Goal: Task Accomplishment & Management: Manage account settings

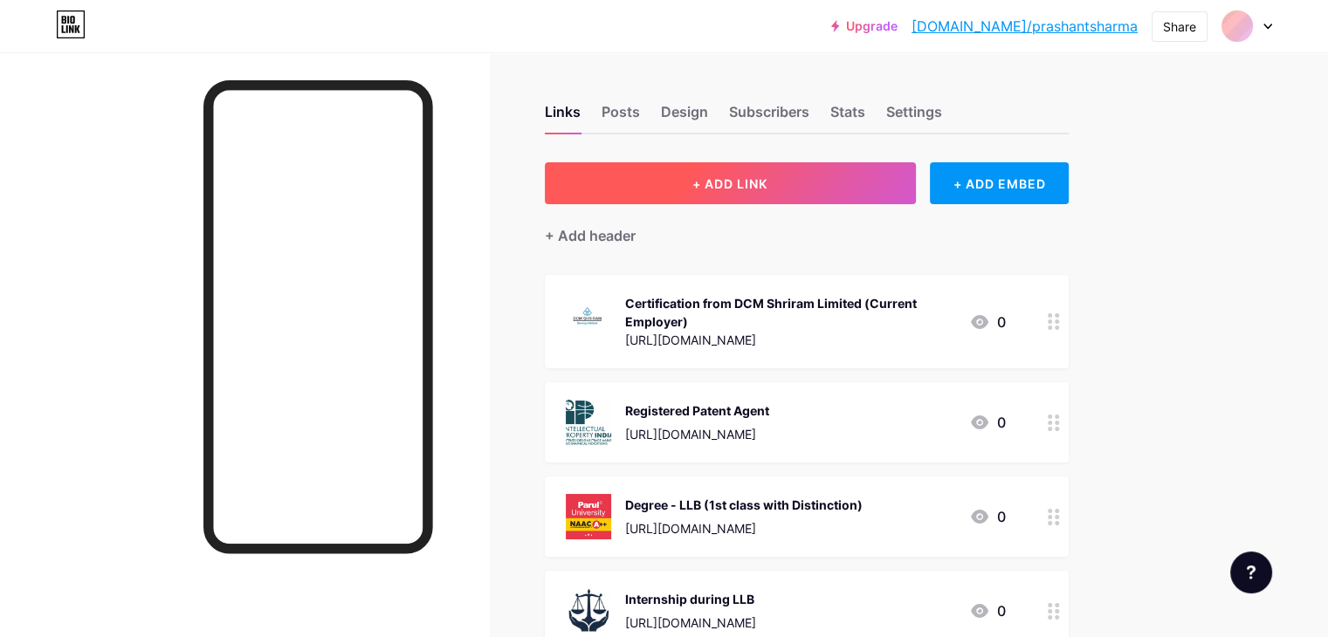
click at [854, 182] on button "+ ADD LINK" at bounding box center [730, 183] width 371 height 42
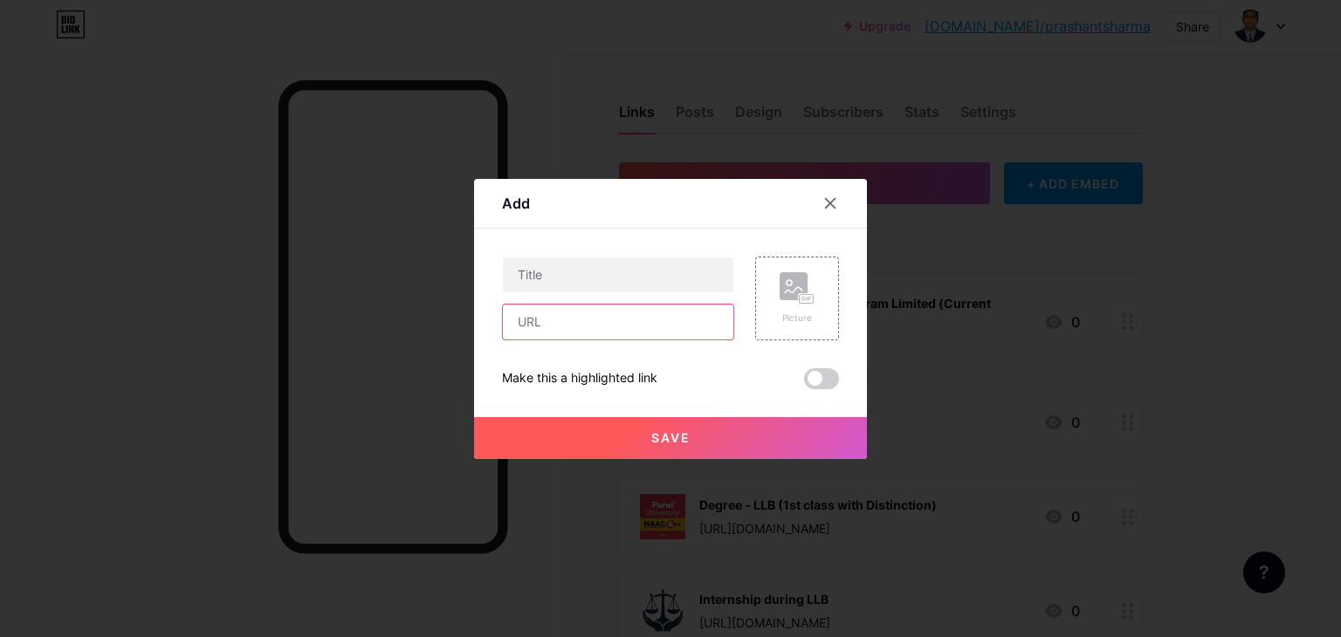
click at [632, 325] on input "text" at bounding box center [618, 322] width 230 height 35
paste input "[URL][DOMAIN_NAME]"
click at [614, 320] on input "[URL][DOMAIN_NAME]" at bounding box center [618, 322] width 230 height 35
paste input "text"
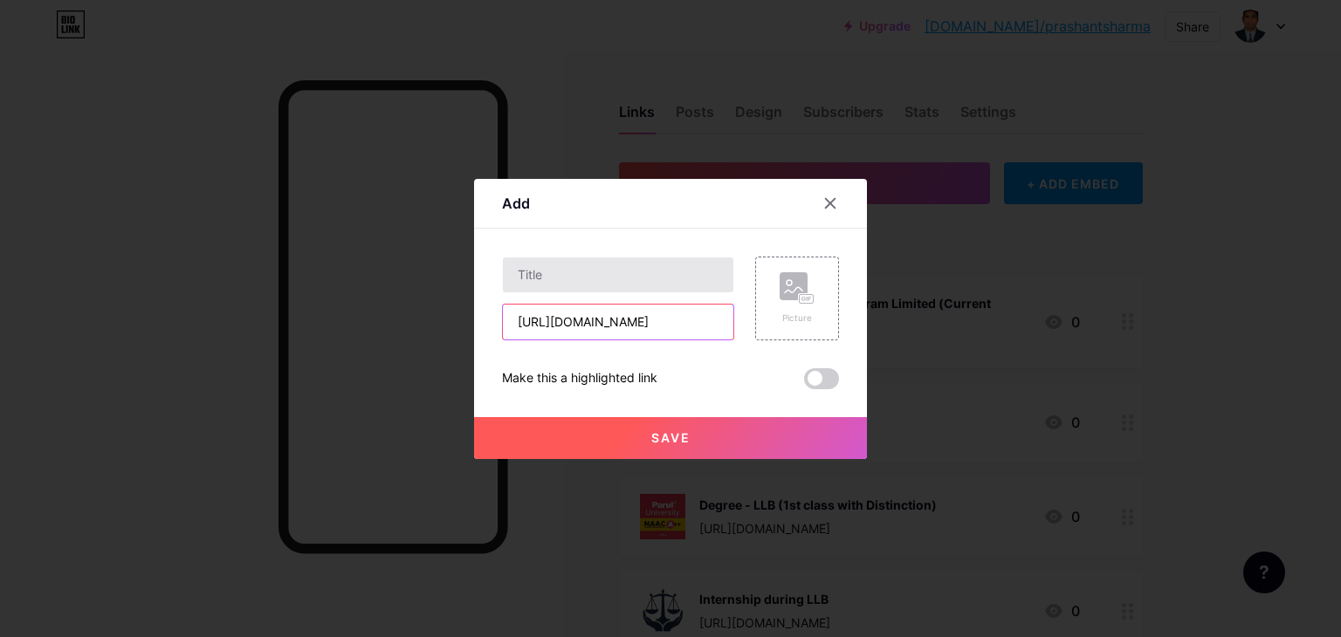
type input "[URL][DOMAIN_NAME]"
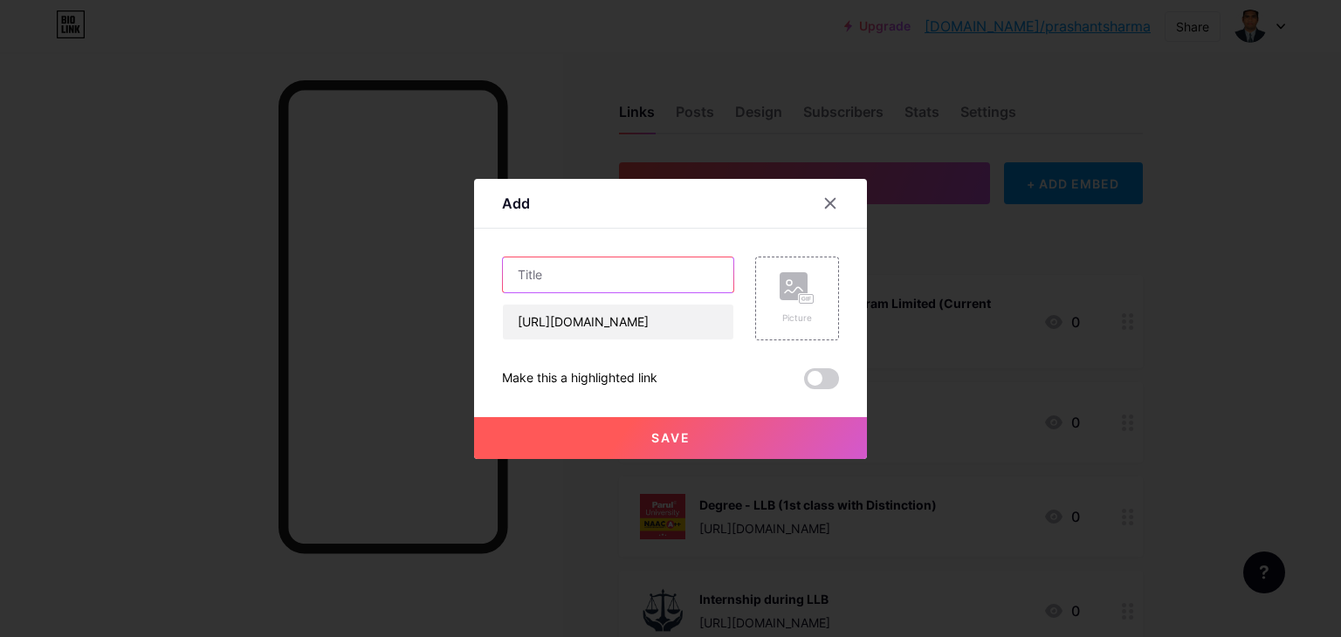
click at [626, 280] on input "text" at bounding box center [618, 274] width 230 height 35
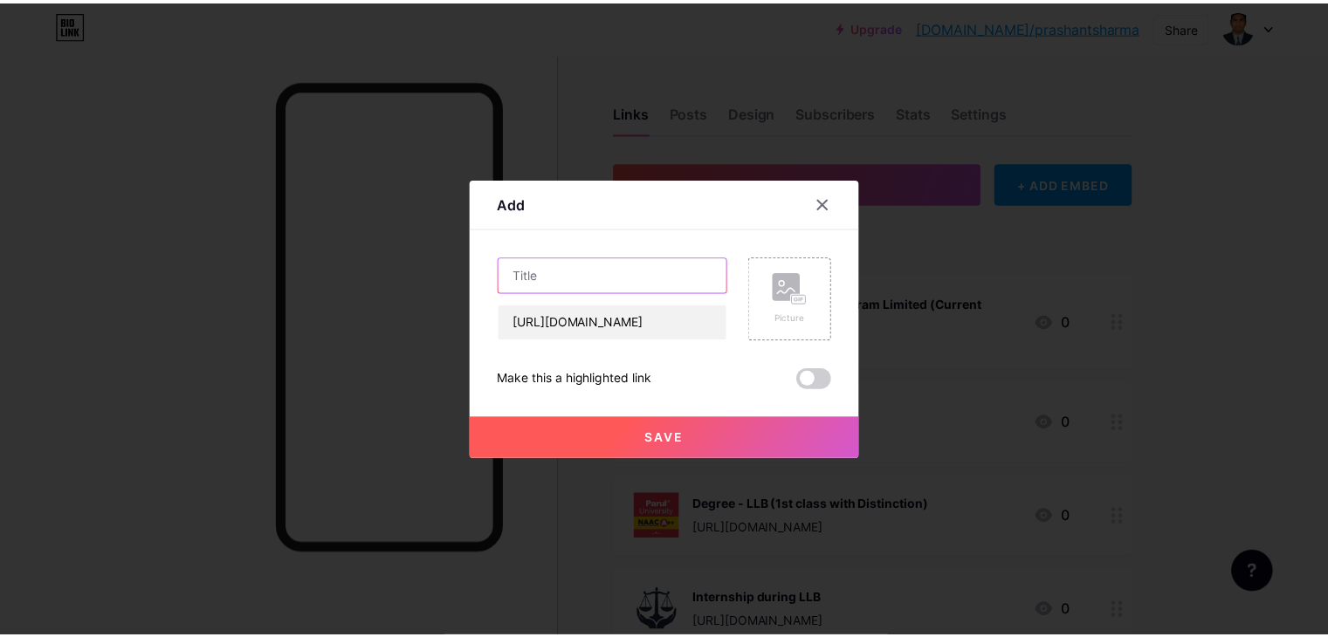
scroll to position [0, 0]
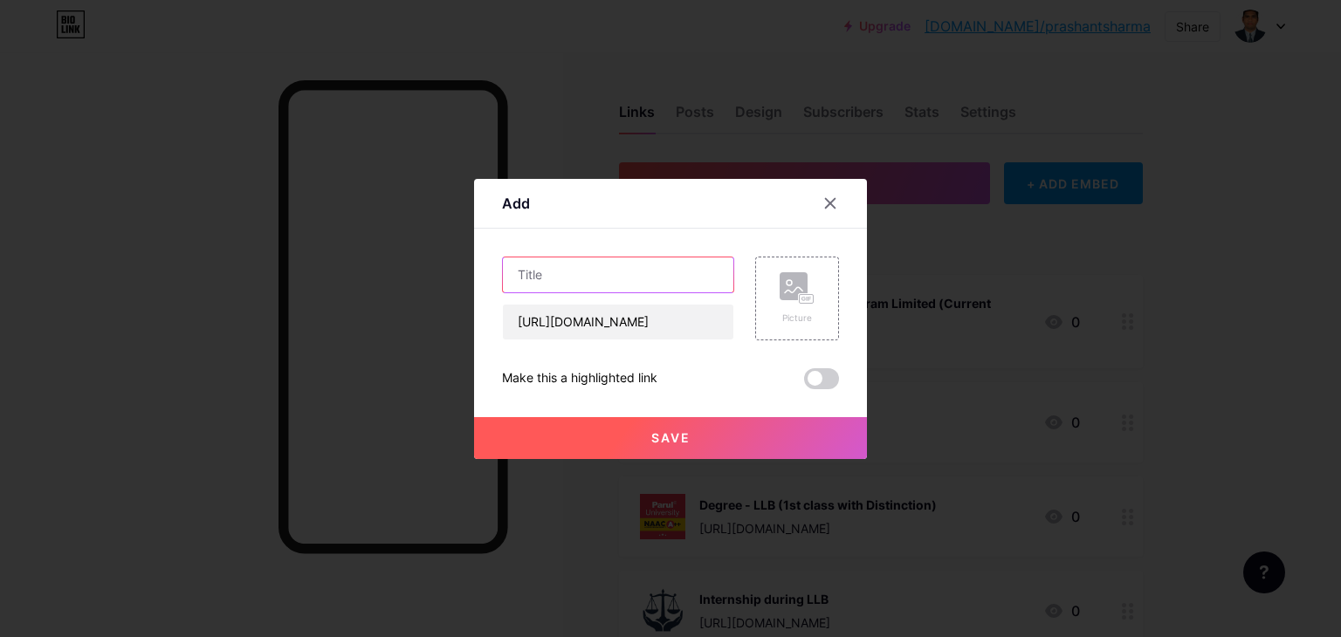
click at [545, 280] on input "text" at bounding box center [618, 274] width 230 height 35
type input "Badges"
click at [784, 299] on icon at bounding box center [796, 288] width 35 height 32
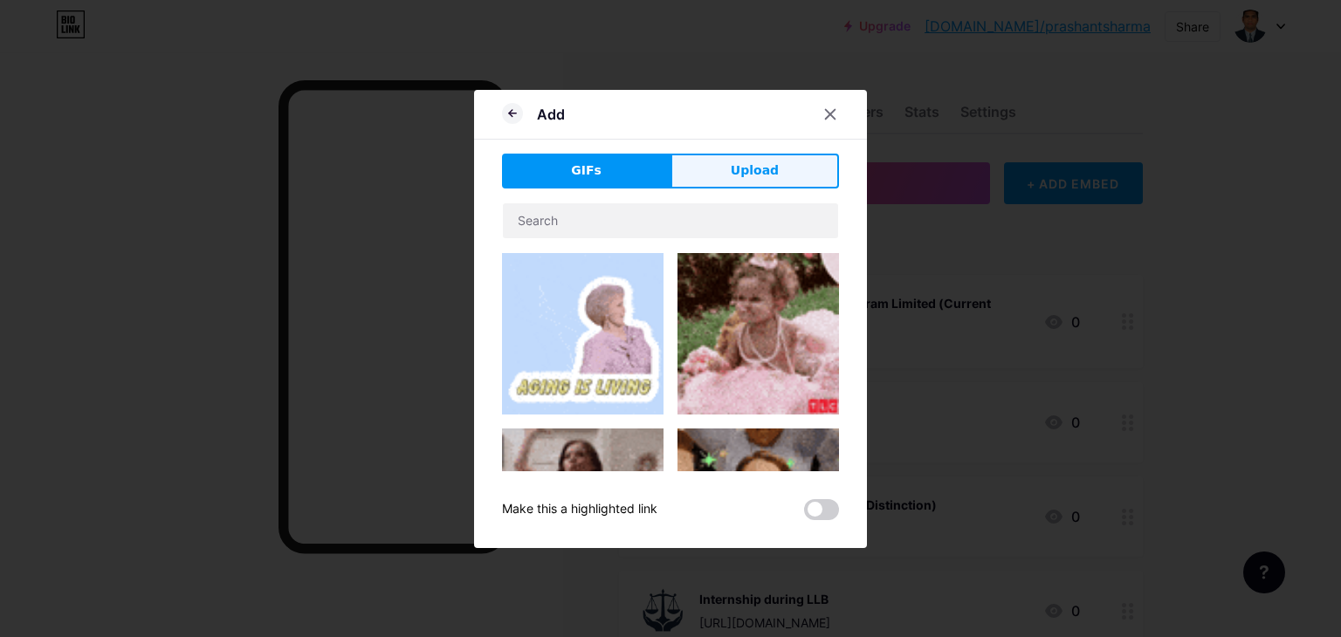
click at [743, 156] on button "Upload" at bounding box center [754, 171] width 168 height 35
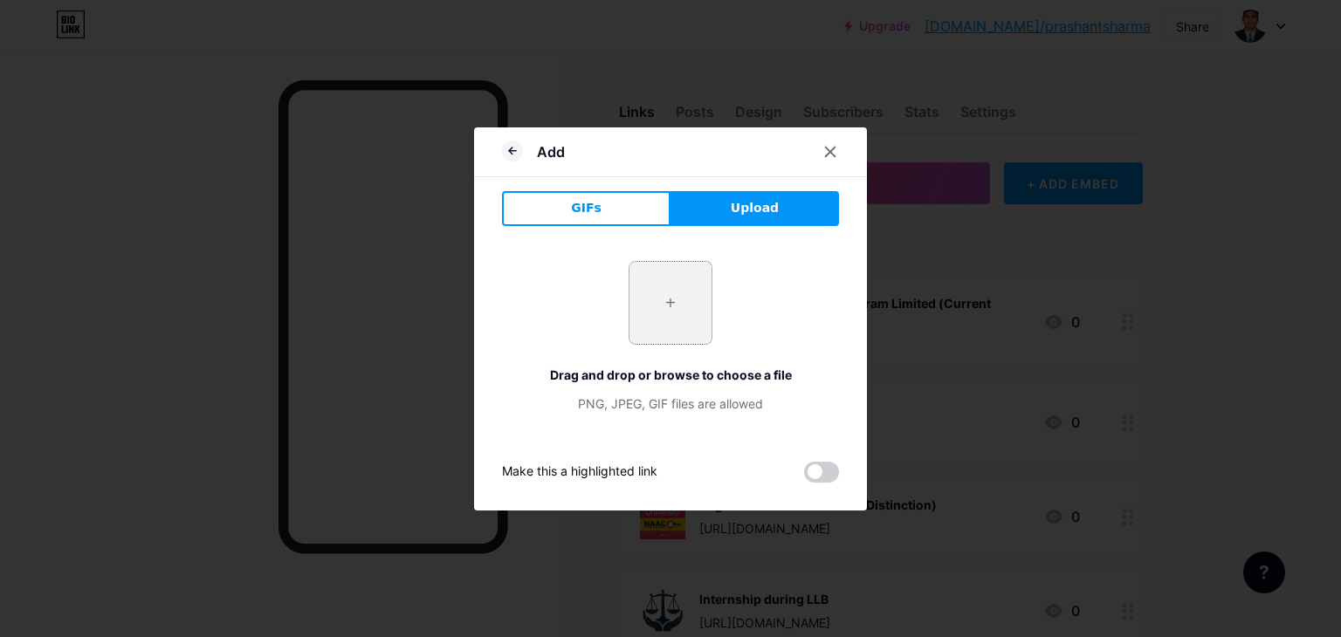
click at [667, 292] on input "file" at bounding box center [670, 303] width 82 height 82
type input "C:\fakepath\download.png"
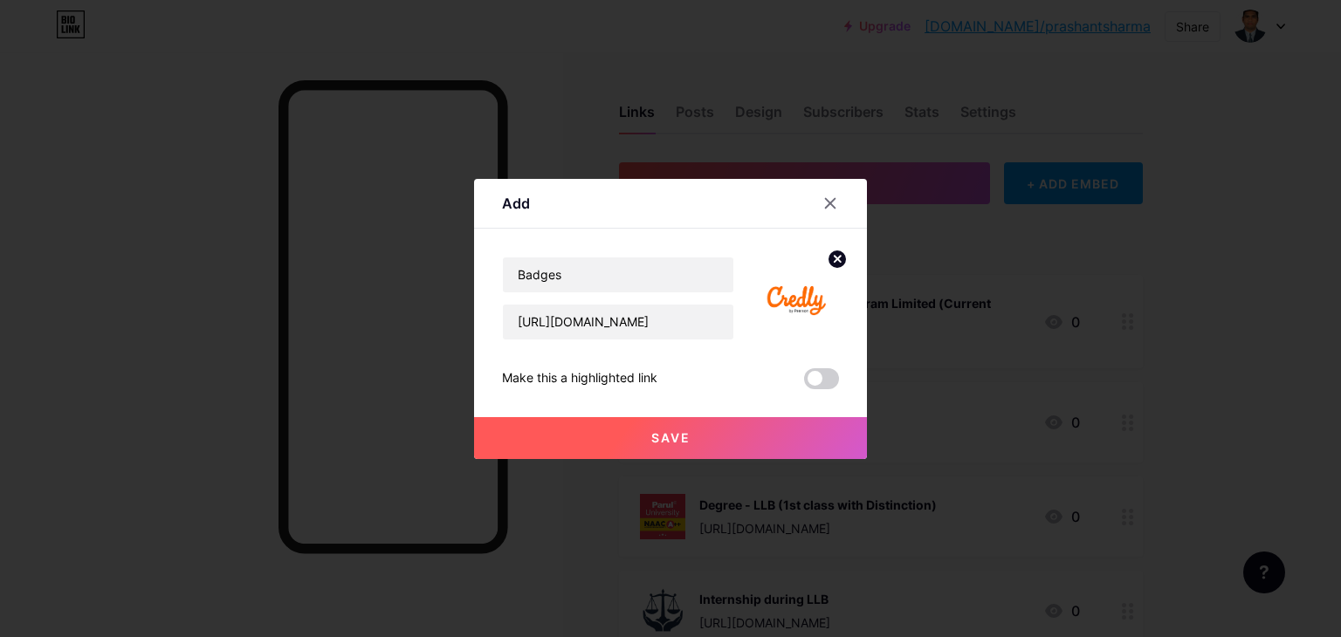
click at [675, 430] on span "Save" at bounding box center [670, 437] width 39 height 15
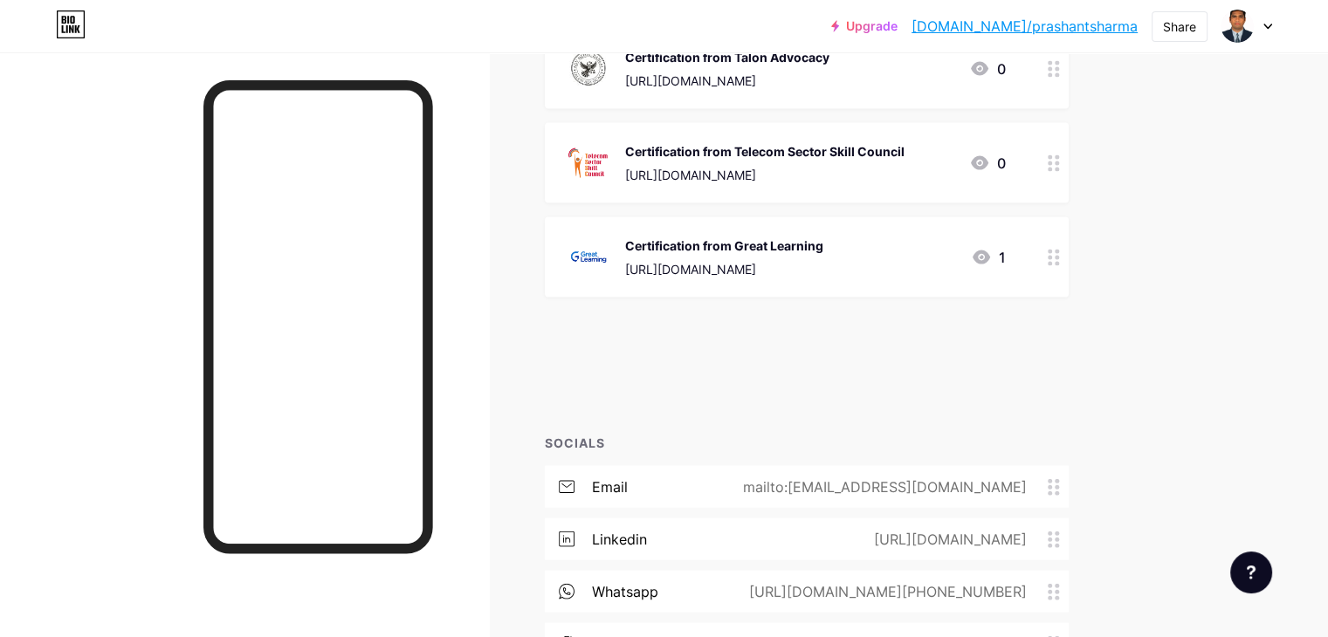
scroll to position [3819, 0]
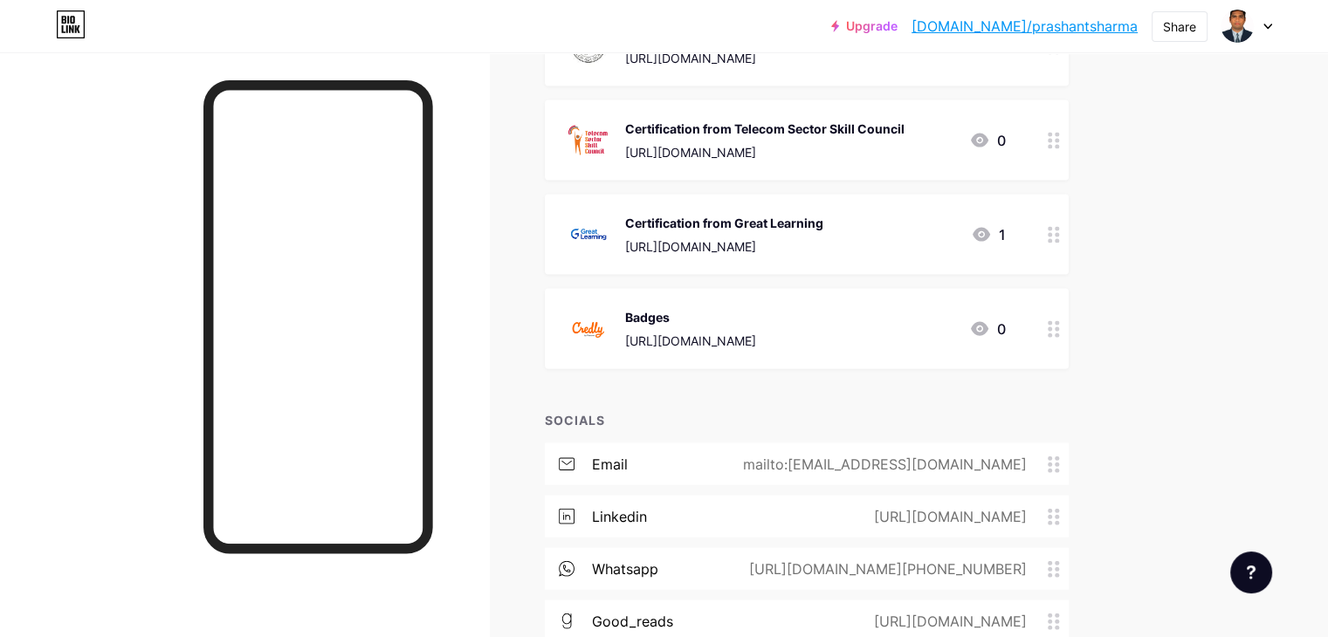
click at [1101, 30] on link "[DOMAIN_NAME]/prashantsharma" at bounding box center [1024, 26] width 226 height 21
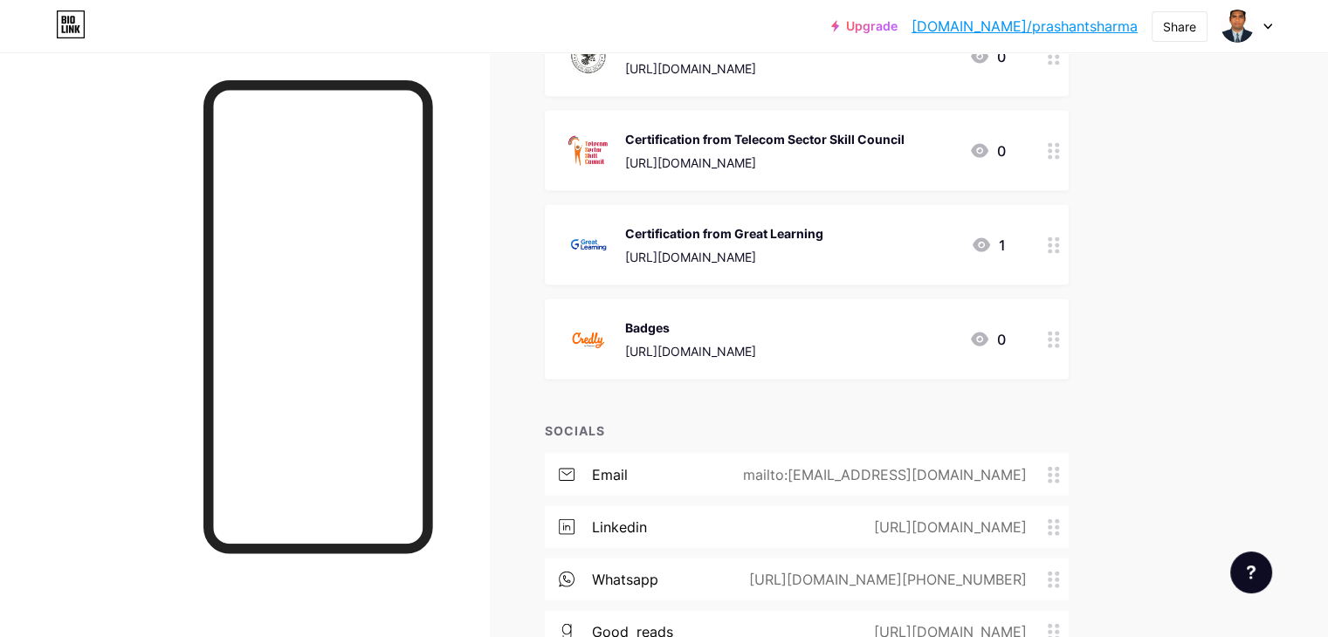
scroll to position [3776, 0]
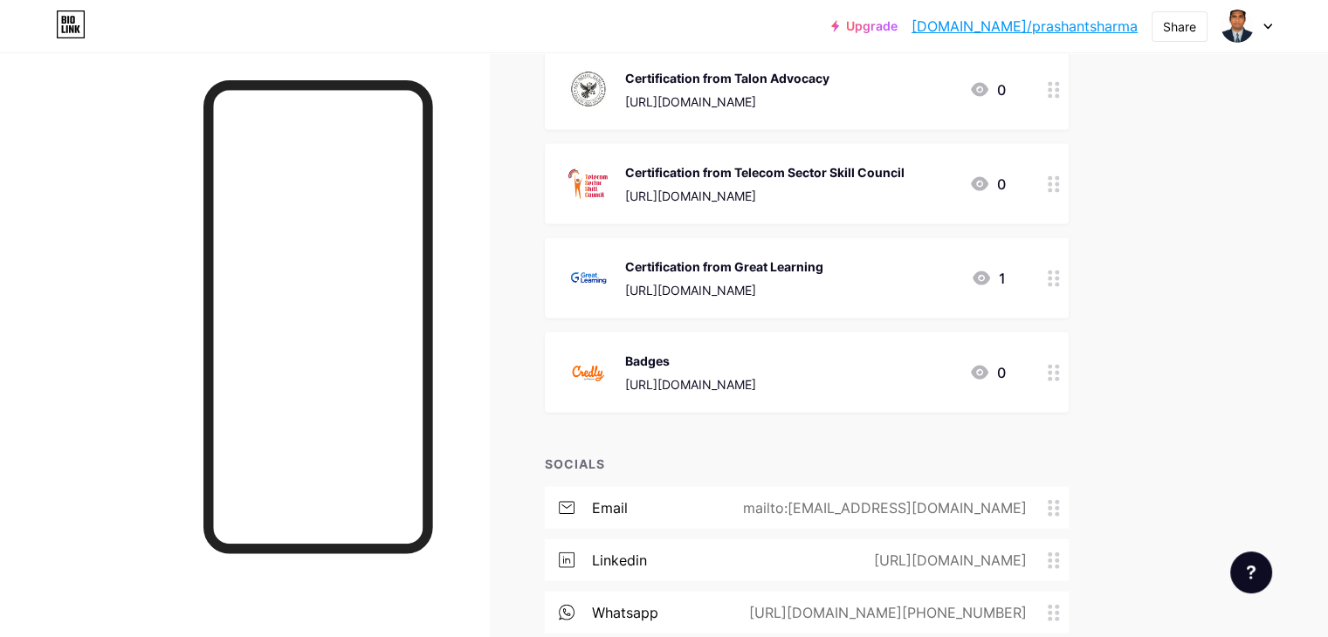
click at [756, 357] on div "Badges [URL][DOMAIN_NAME]" at bounding box center [690, 372] width 131 height 45
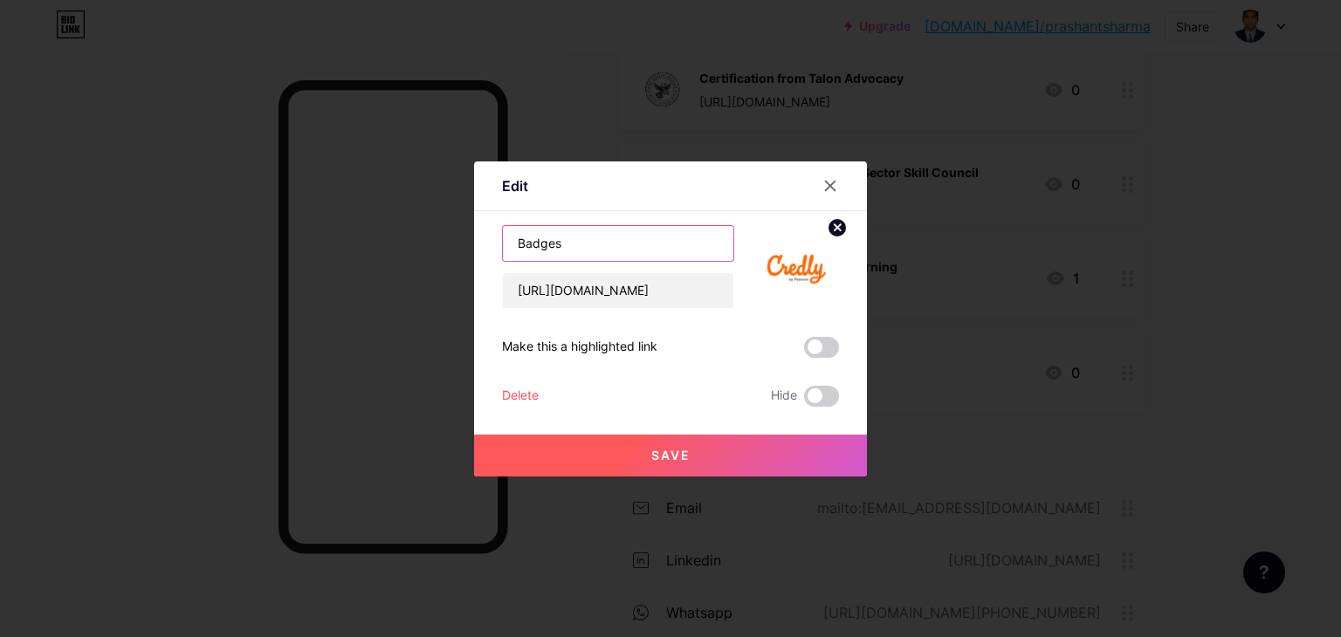
click at [565, 243] on input "Badges" at bounding box center [618, 243] width 230 height 35
type input "Badges and Skills"
click at [697, 455] on button "Save" at bounding box center [670, 456] width 393 height 42
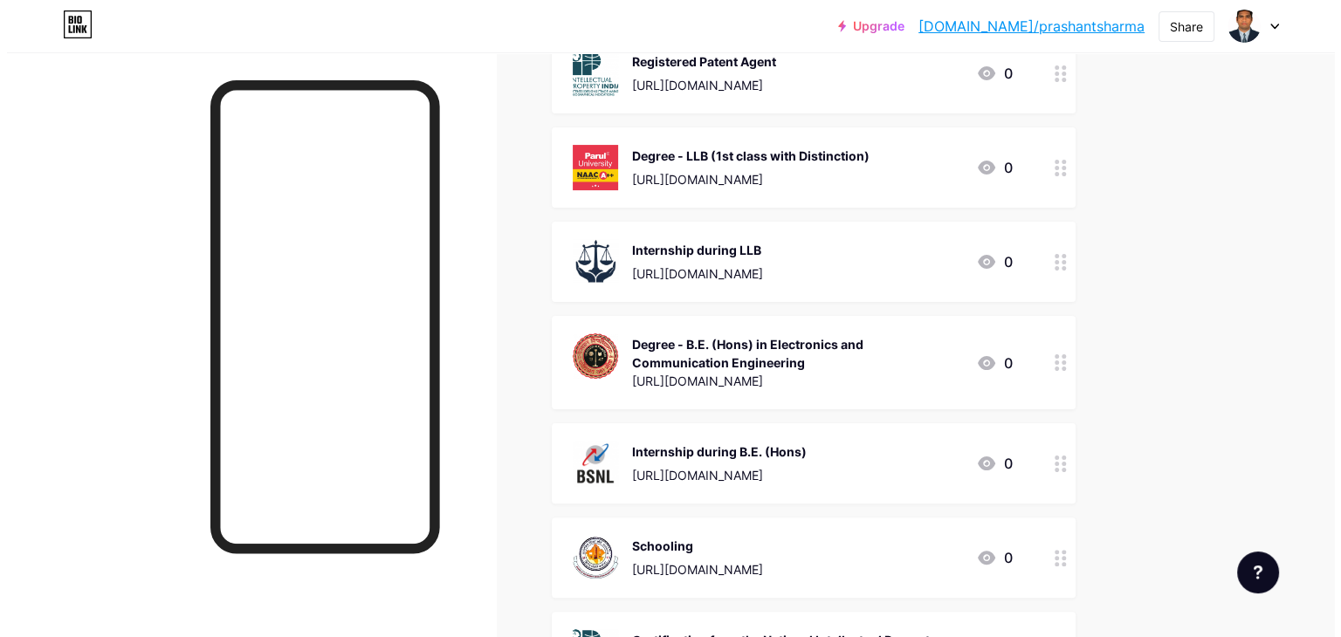
scroll to position [0, 0]
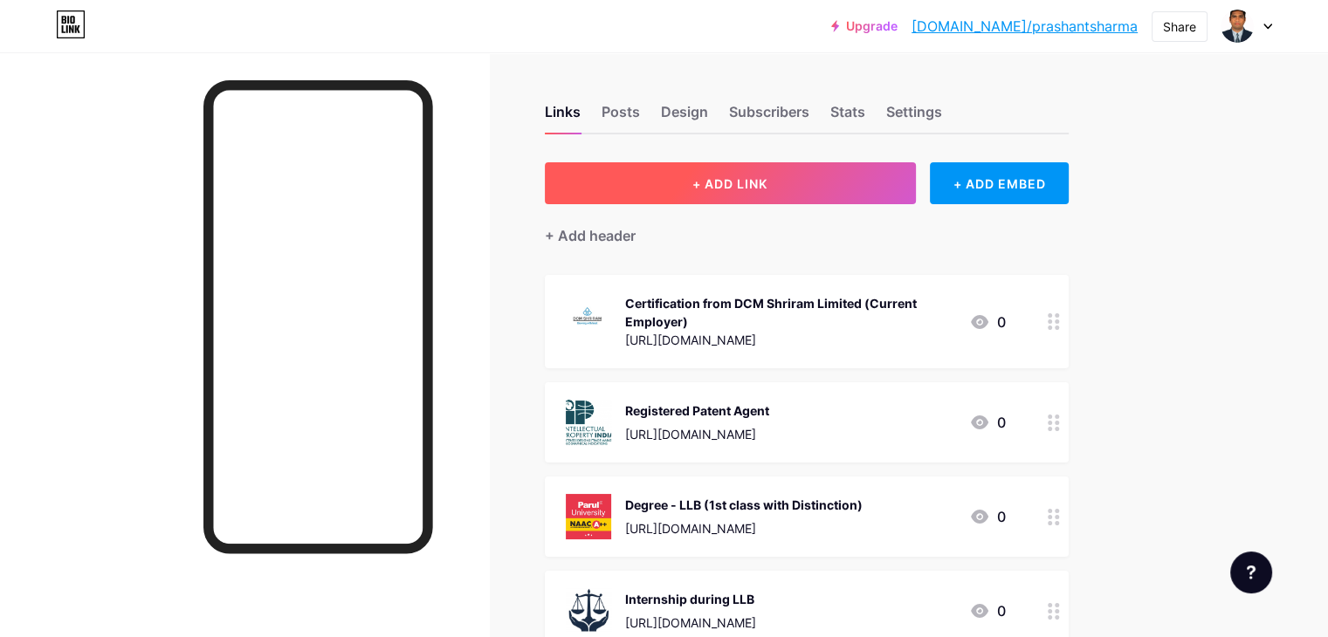
click at [834, 190] on button "+ ADD LINK" at bounding box center [730, 183] width 371 height 42
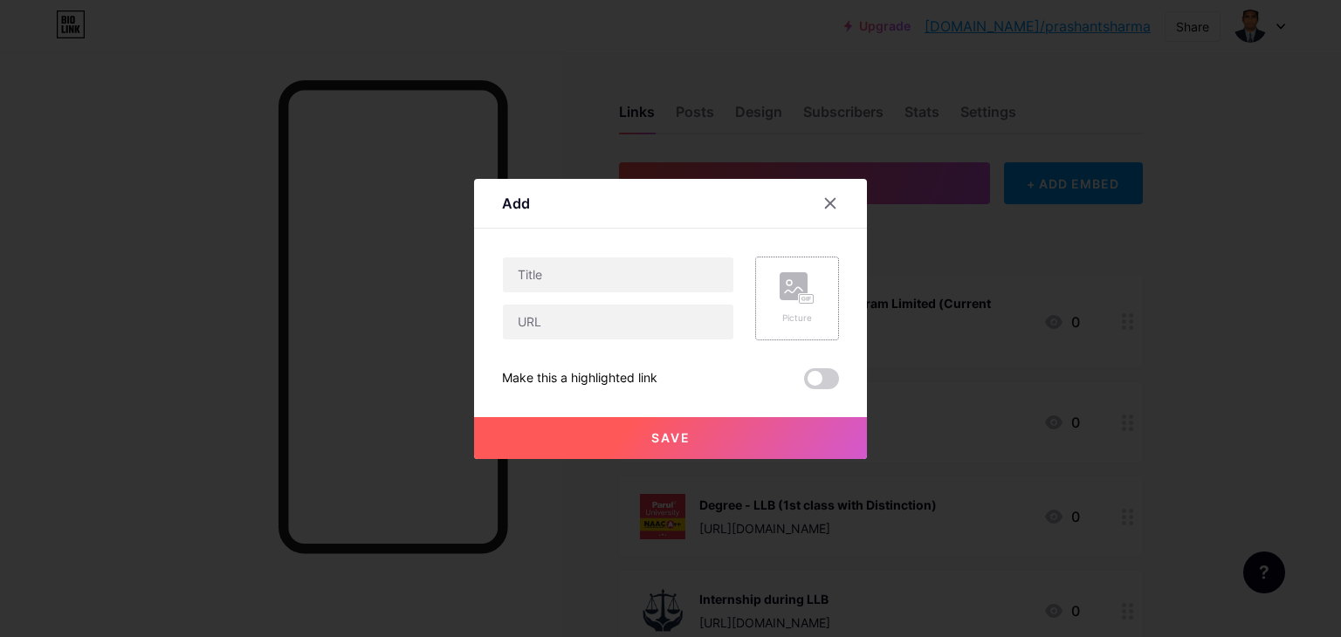
click at [786, 296] on rect at bounding box center [793, 286] width 28 height 28
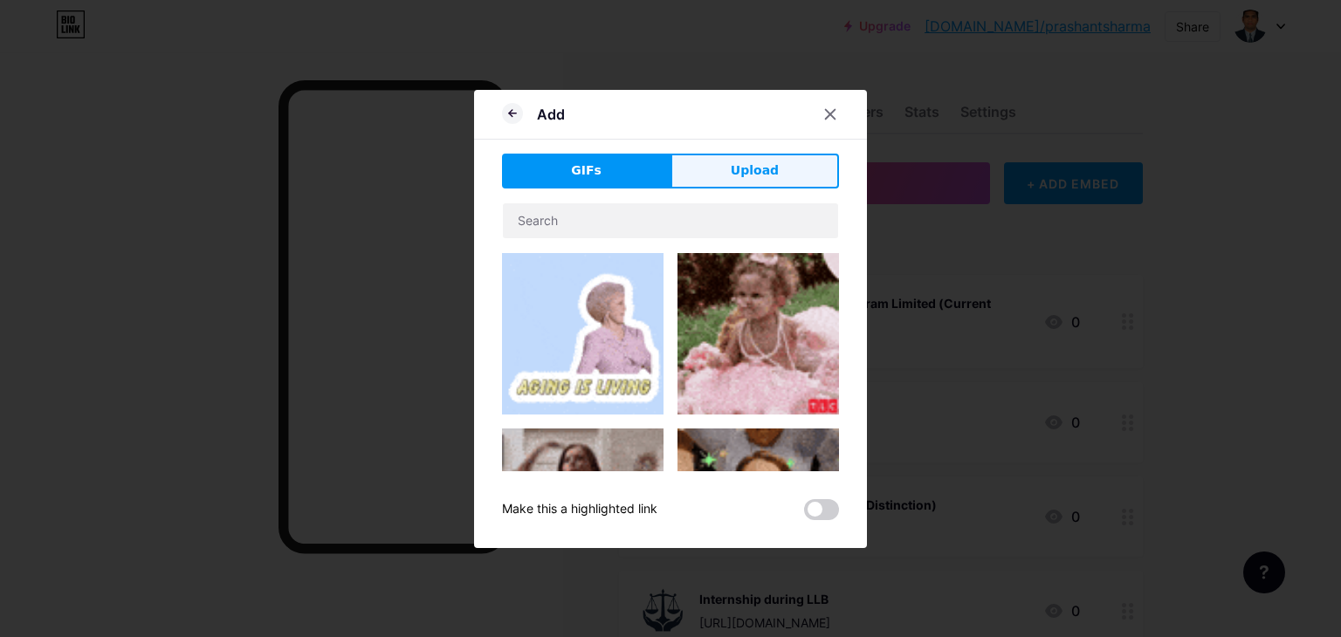
click at [765, 179] on span "Upload" at bounding box center [755, 170] width 48 height 18
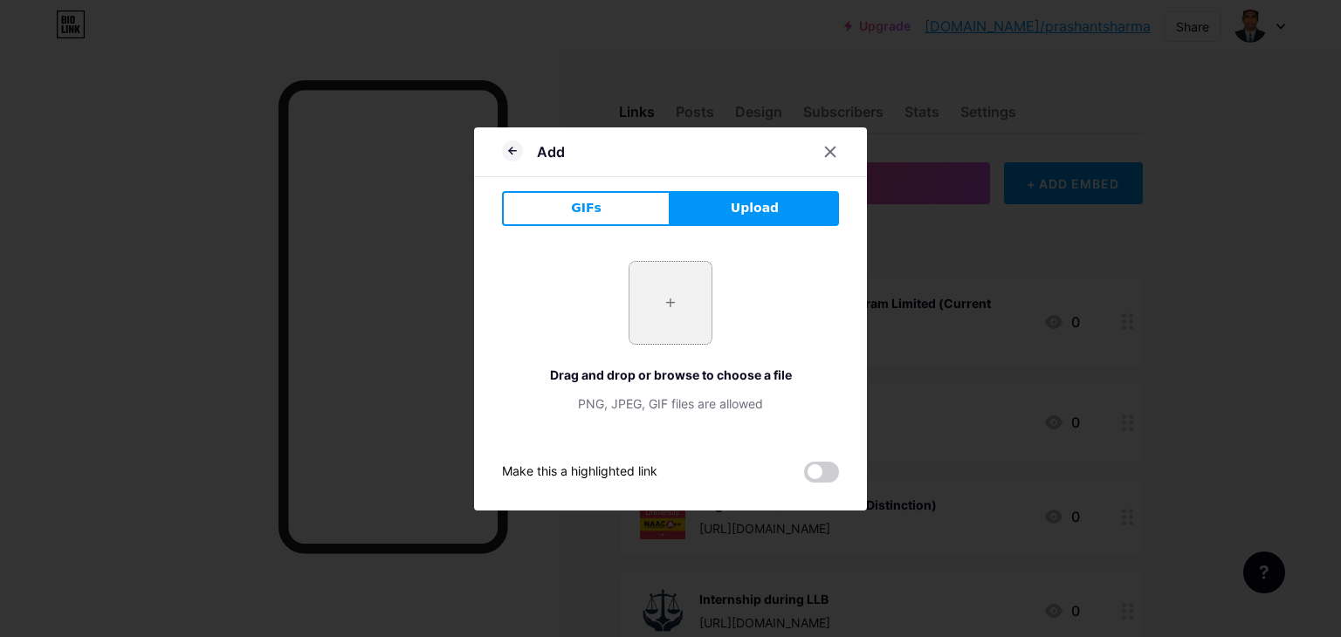
click at [669, 314] on input "file" at bounding box center [670, 303] width 82 height 82
type input "C:\fakepath\ibm_logo.jpg"
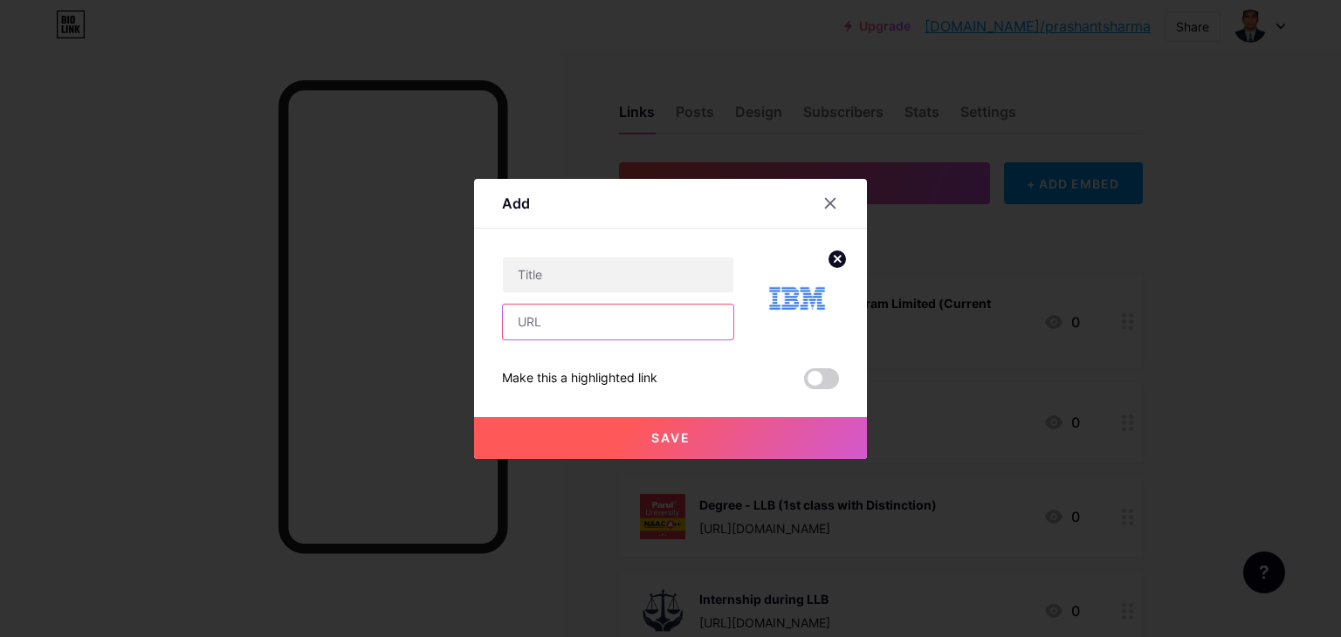
click at [637, 322] on input "text" at bounding box center [618, 322] width 230 height 35
paste input "[URL][DOMAIN_NAME]"
type input "[URL][DOMAIN_NAME]"
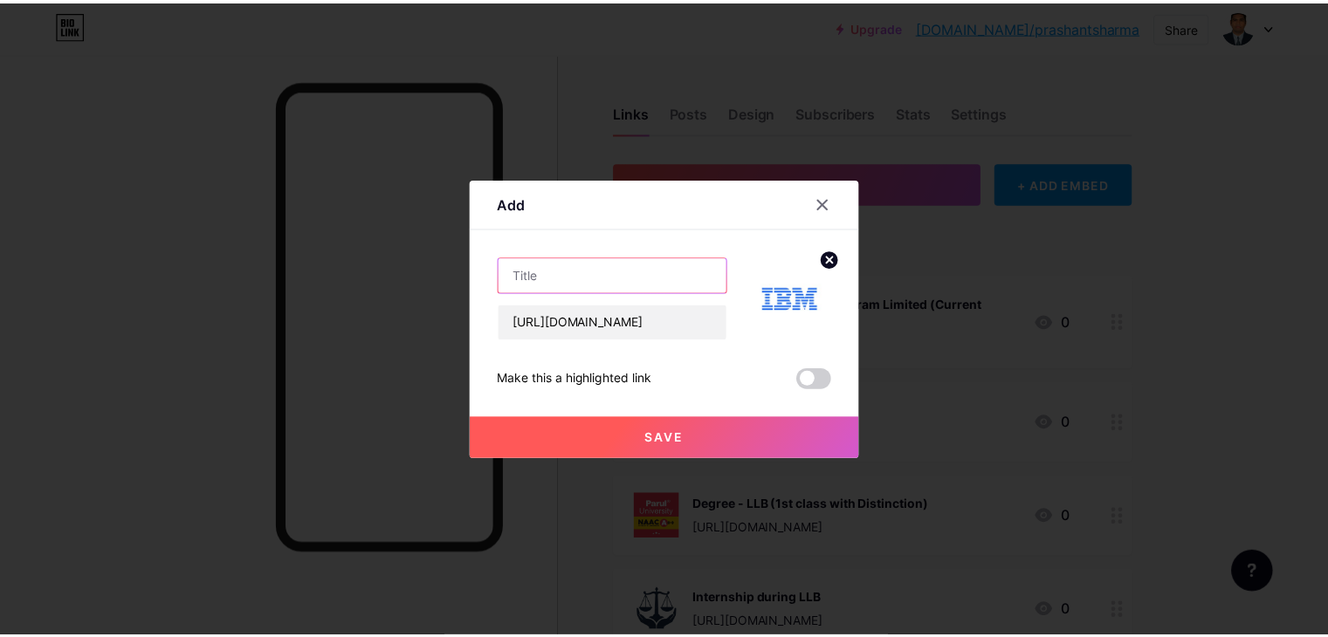
scroll to position [0, 0]
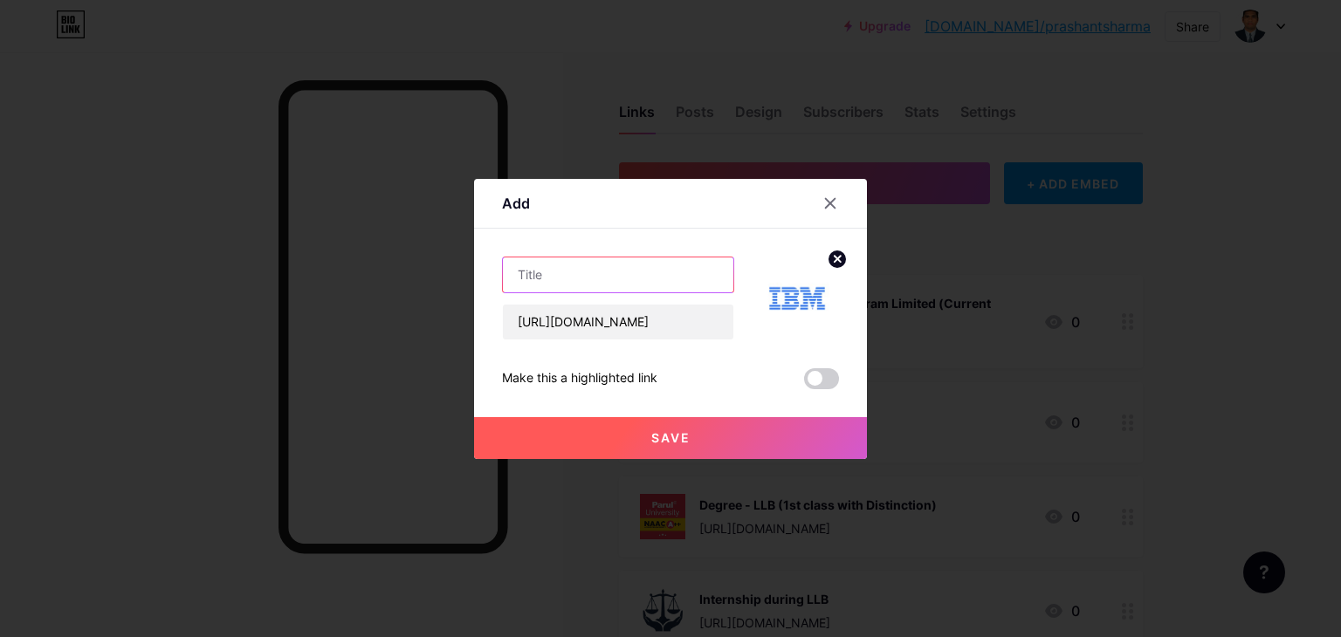
click at [653, 271] on input "text" at bounding box center [618, 274] width 230 height 35
paste input "Certification from IBM SkillsBuild"
type input "Certification from IBM SkillsBuild"
click at [668, 438] on span "Save" at bounding box center [670, 437] width 39 height 15
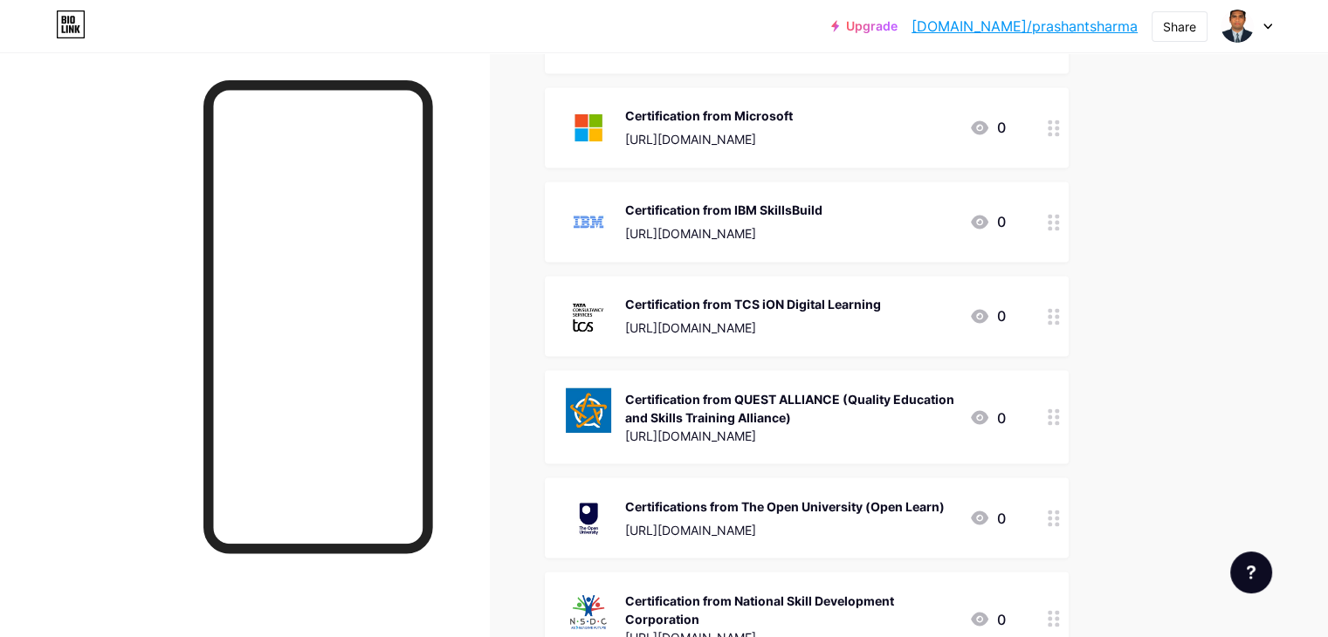
scroll to position [2905, 0]
